Goal: Task Accomplishment & Management: Manage account settings

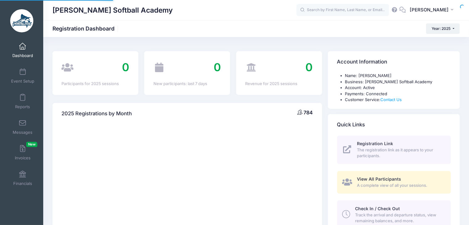
select select
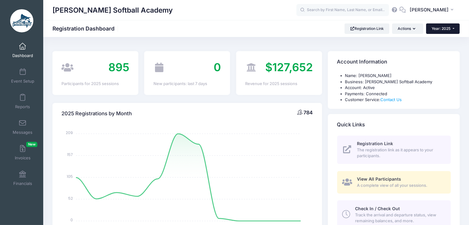
click at [446, 32] on button "Year: 2025" at bounding box center [443, 28] width 34 height 11
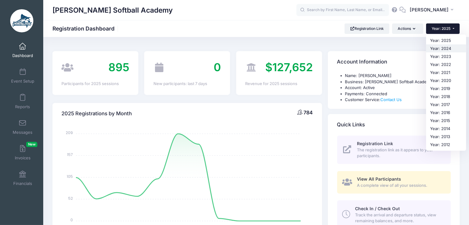
click at [437, 49] on link "Year: 2024" at bounding box center [446, 48] width 40 height 8
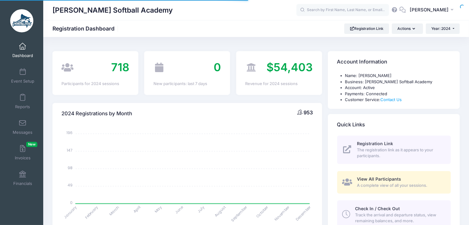
select select
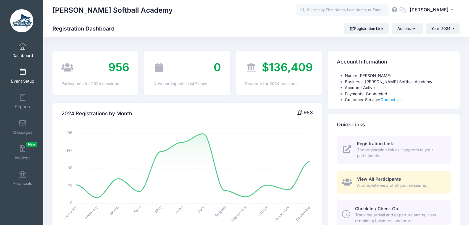
click at [23, 77] on link "Event Setup" at bounding box center [22, 76] width 29 height 22
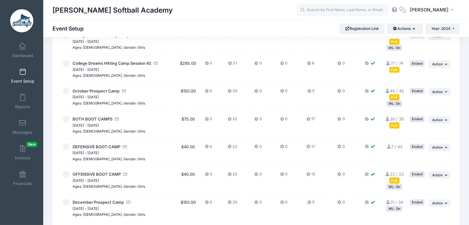
scroll to position [632, 0]
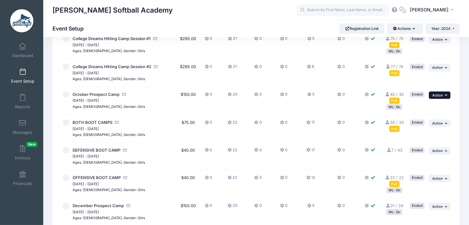
click at [442, 97] on span "Action" at bounding box center [437, 95] width 11 height 4
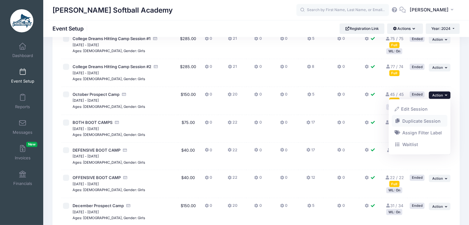
click at [429, 120] on link "Duplicate Session" at bounding box center [420, 121] width 56 height 12
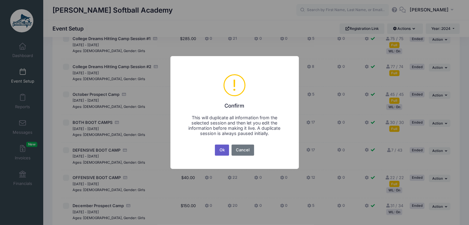
click at [225, 151] on button "Ok" at bounding box center [222, 150] width 14 height 11
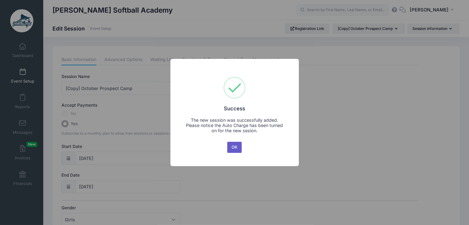
click at [235, 151] on button "OK" at bounding box center [234, 147] width 15 height 11
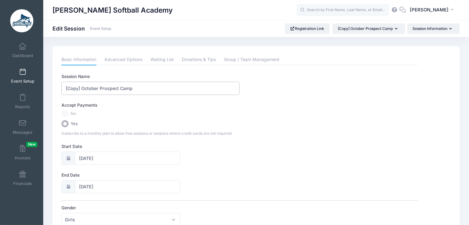
drag, startPoint x: 82, startPoint y: 88, endPoint x: 43, endPoint y: 85, distance: 38.4
type input "October Prospect Camp"
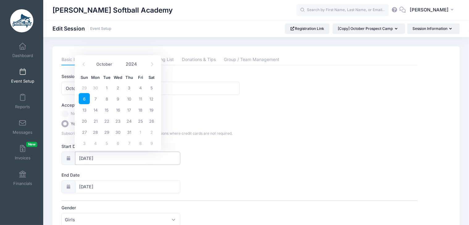
click at [87, 158] on input "10/06/2024" at bounding box center [127, 158] width 105 height 13
click at [150, 66] on icon at bounding box center [152, 64] width 4 height 4
select select "11"
click at [150, 66] on icon at bounding box center [152, 64] width 4 height 4
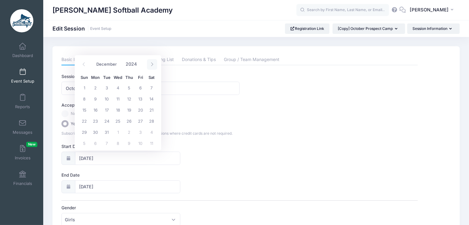
type input "2025"
click at [150, 66] on icon at bounding box center [152, 64] width 4 height 4
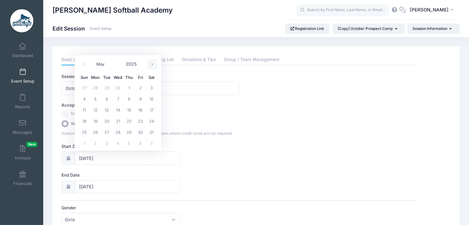
click at [150, 66] on icon at bounding box center [152, 64] width 4 height 4
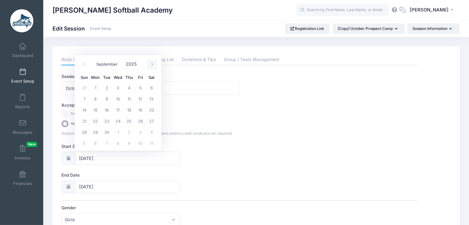
select select "9"
click at [87, 95] on span "5" at bounding box center [84, 98] width 11 height 11
type input "10/05/2025"
type input "10/06/2025"
type input "2025"
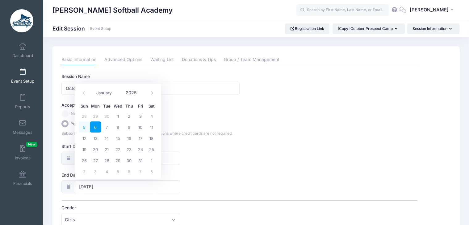
click at [87, 128] on span "5" at bounding box center [84, 127] width 11 height 11
type input "10/05/2025"
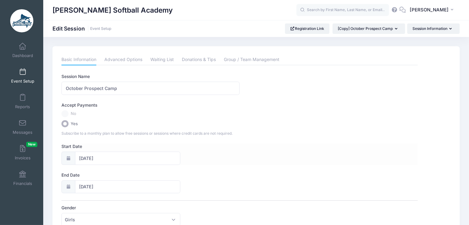
click at [268, 151] on div "Start Date 10/05/2025" at bounding box center [239, 155] width 356 height 22
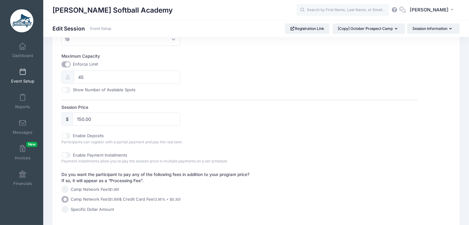
scroll to position [240, 0]
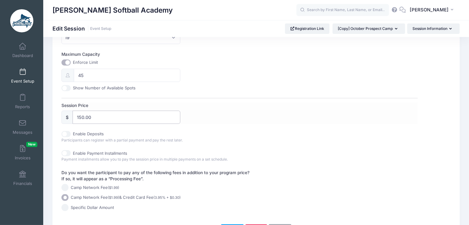
click at [84, 115] on input "150.00" at bounding box center [127, 117] width 108 height 13
type input "159.00"
click at [193, 119] on div "Session Price $ 159.00" at bounding box center [239, 114] width 356 height 22
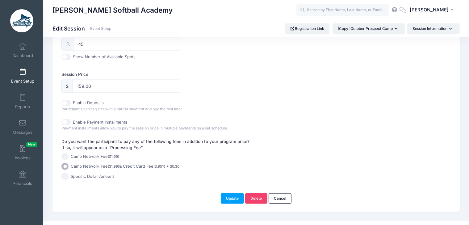
scroll to position [280, 0]
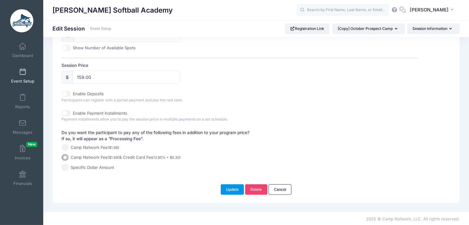
click at [232, 188] on button "Update" at bounding box center [232, 190] width 23 height 11
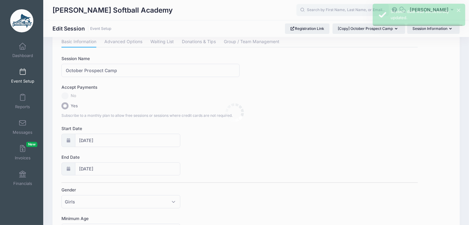
scroll to position [0, 0]
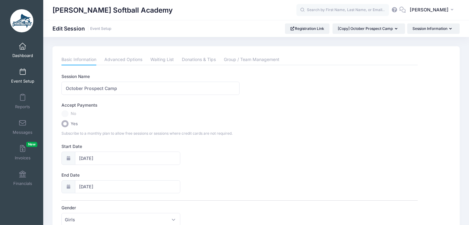
click at [23, 50] on span at bounding box center [23, 46] width 0 height 7
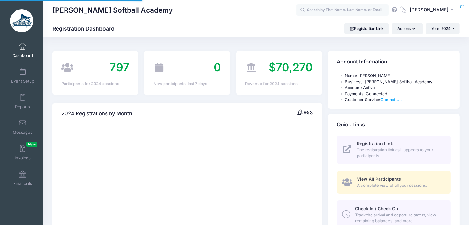
select select
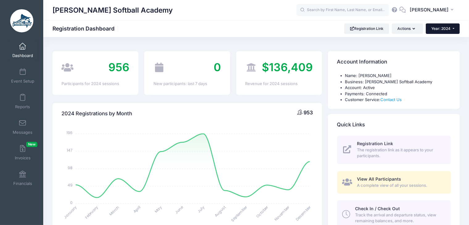
click at [451, 32] on button "Year: 2024" at bounding box center [443, 28] width 34 height 11
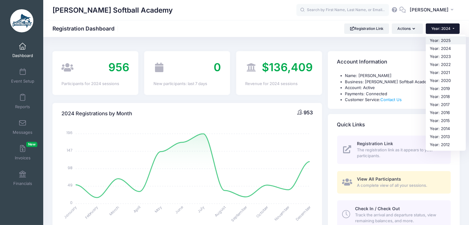
click at [444, 43] on link "Year: 2025" at bounding box center [446, 40] width 40 height 8
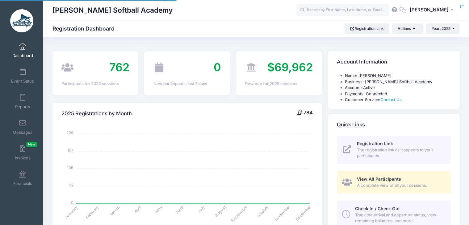
select select
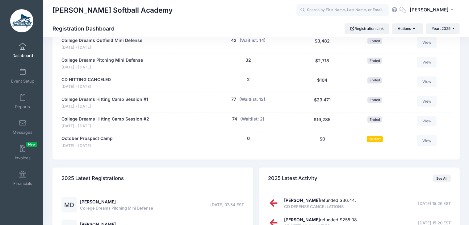
scroll to position [753, 0]
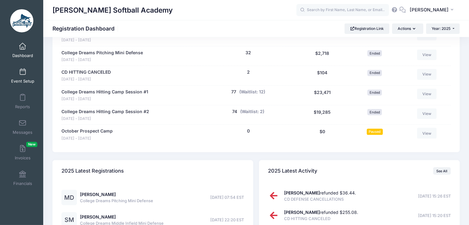
click at [26, 81] on span "Event Setup" at bounding box center [22, 81] width 23 height 5
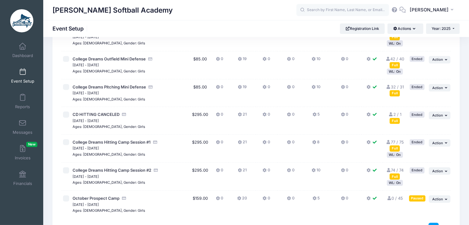
scroll to position [663, 0]
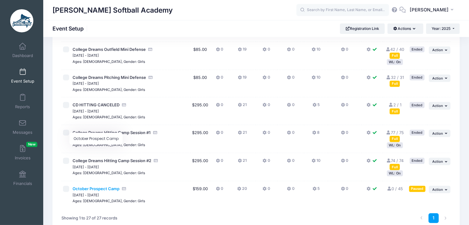
click at [83, 187] on span "October Prospect Camp" at bounding box center [96, 189] width 47 height 5
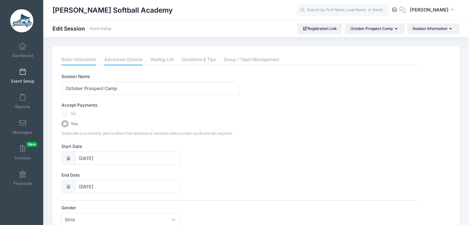
click at [127, 57] on link "Advanced Options" at bounding box center [123, 59] width 38 height 11
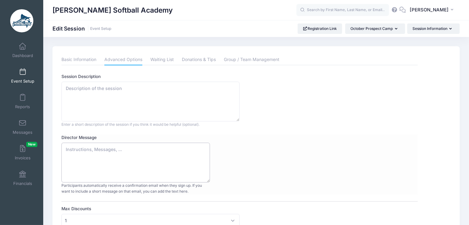
click at [95, 147] on textarea "Director Message" at bounding box center [135, 163] width 149 height 40
type textarea "A detailed email will be sent with further information the Monday prior to camp."
click at [95, 88] on textarea "Session Description" at bounding box center [150, 102] width 178 height 40
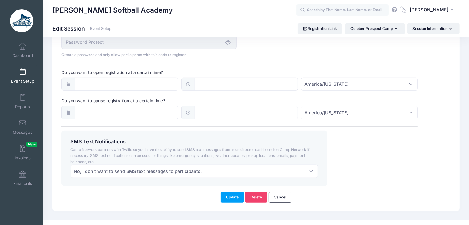
scroll to position [444, 0]
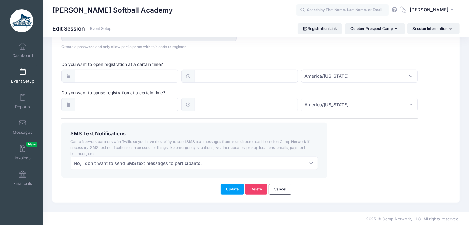
type textarea "This Prospect Camp is for student athletes who are interested in playing at Vir…"
click at [309, 160] on span "No, I don't want to send SMS text messages to participants." at bounding box center [195, 163] width 248 height 13
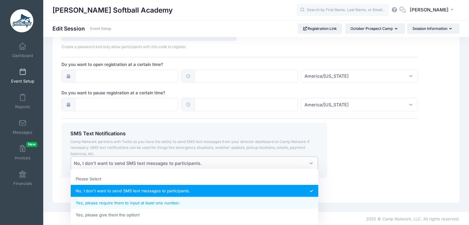
select select "1"
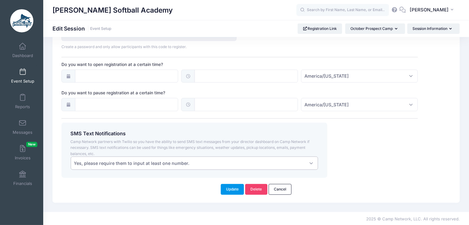
click at [235, 191] on button "Update" at bounding box center [232, 189] width 23 height 11
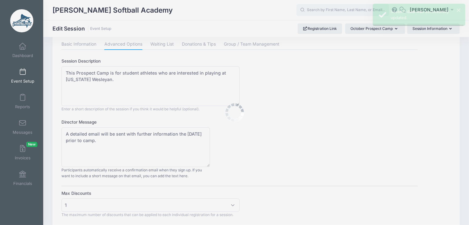
scroll to position [0, 0]
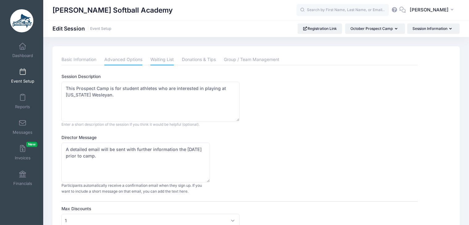
click at [165, 60] on link "Waiting List" at bounding box center [161, 59] width 23 height 11
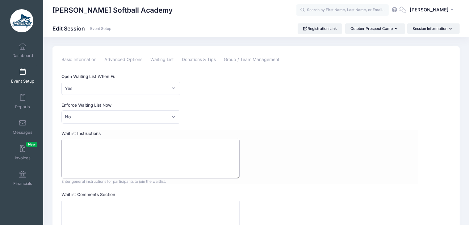
click at [108, 149] on textarea "Waitlist Instructions" at bounding box center [150, 159] width 178 height 40
type textarea "T"
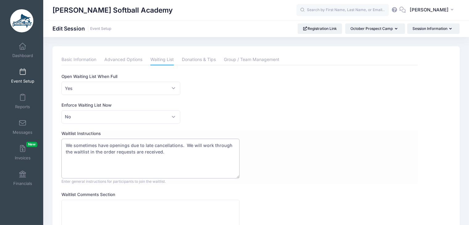
type textarea "We sometimes have openings due to late cancellations. We will work through the …"
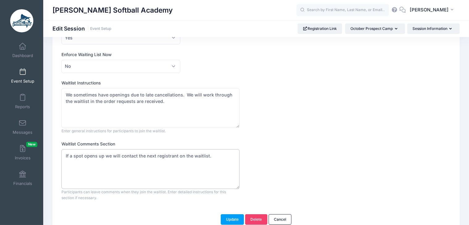
scroll to position [77, 0]
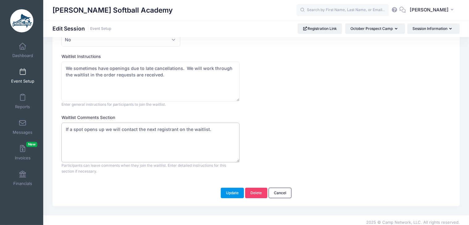
type textarea "If a spot opens up we will contact the next registrant on the waitlist."
click at [235, 195] on button "Update" at bounding box center [232, 193] width 23 height 11
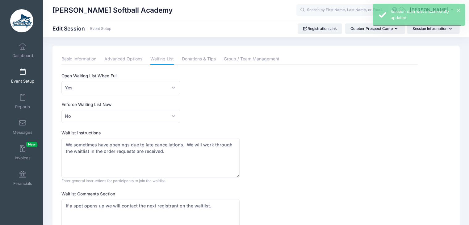
scroll to position [0, 0]
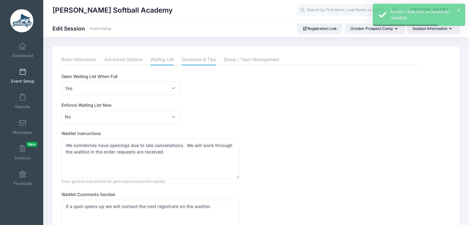
click at [196, 58] on link "Donations & Tips" at bounding box center [199, 59] width 34 height 11
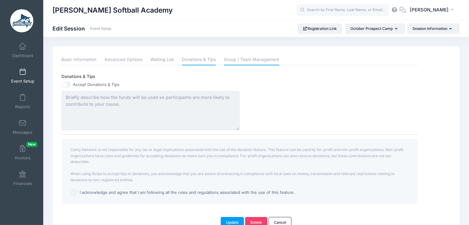
click at [234, 60] on link "Group / Team Management" at bounding box center [252, 59] width 56 height 11
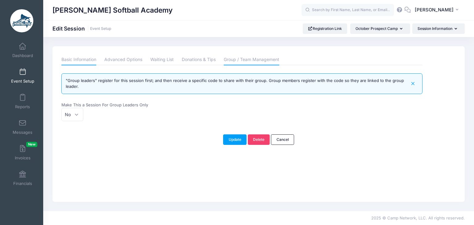
click at [84, 57] on link "Basic Information" at bounding box center [78, 59] width 35 height 11
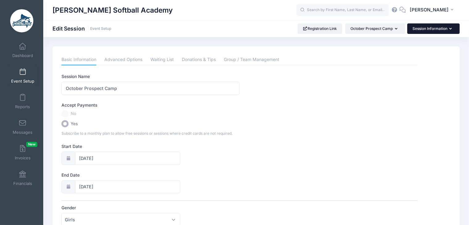
click at [420, 29] on button "Session Information" at bounding box center [433, 28] width 53 height 11
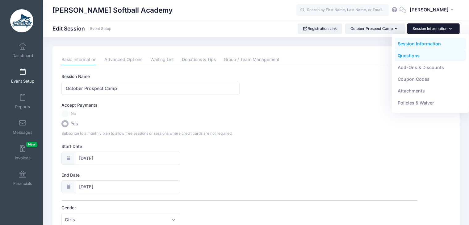
click at [407, 58] on link "Questions" at bounding box center [430, 56] width 71 height 12
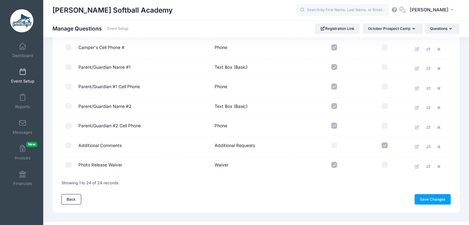
scroll to position [398, 0]
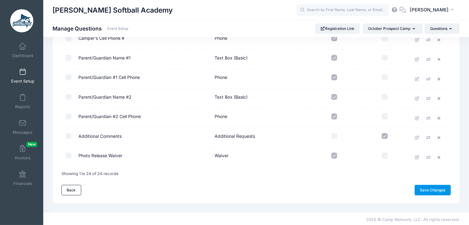
click at [436, 188] on link "Save Changes" at bounding box center [433, 190] width 36 height 11
